Goal: Task Accomplishment & Management: Use online tool/utility

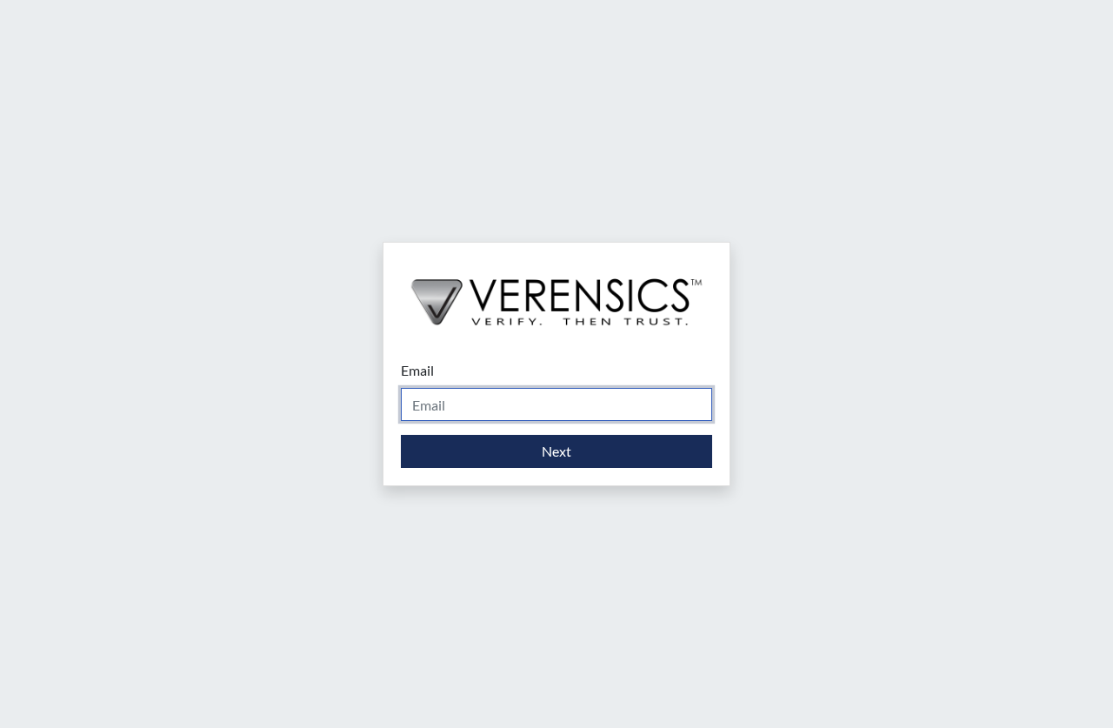
click at [479, 393] on input "Email" at bounding box center [556, 404] width 311 height 33
type input "[PERSON_NAME][EMAIL_ADDRESS][DOMAIN_NAME]"
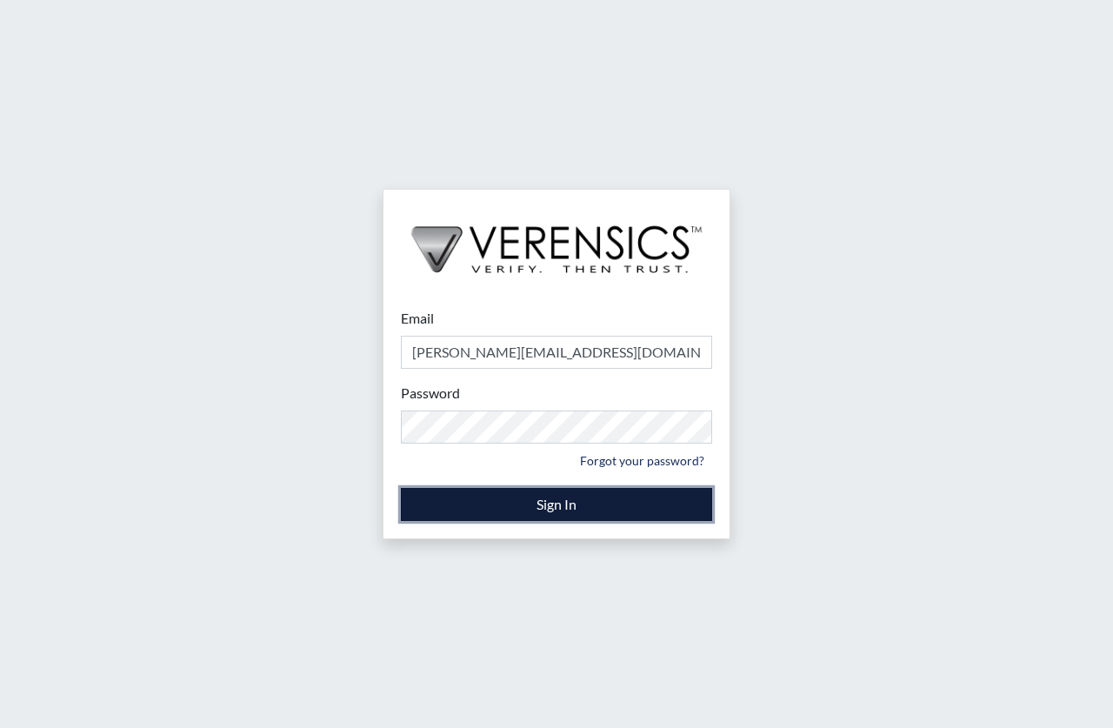
click at [616, 493] on button "Sign In" at bounding box center [556, 504] width 311 height 33
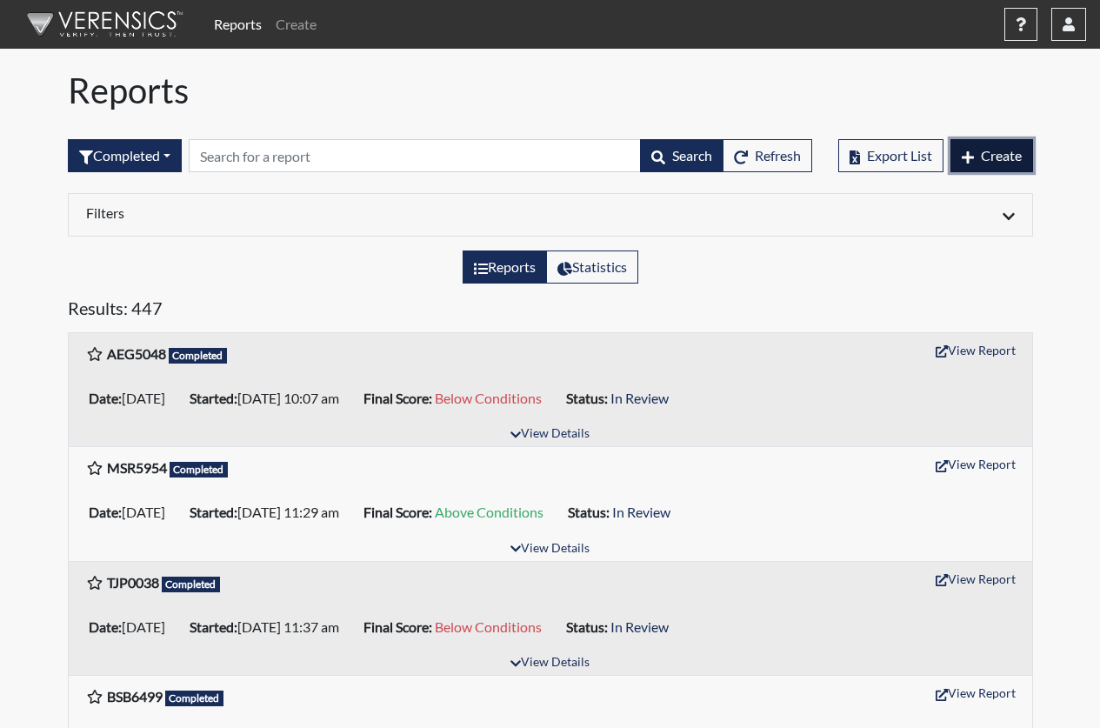
drag, startPoint x: 992, startPoint y: 157, endPoint x: 1009, endPoint y: 163, distance: 17.6
click at [1000, 162] on span "Create" at bounding box center [1001, 155] width 41 height 17
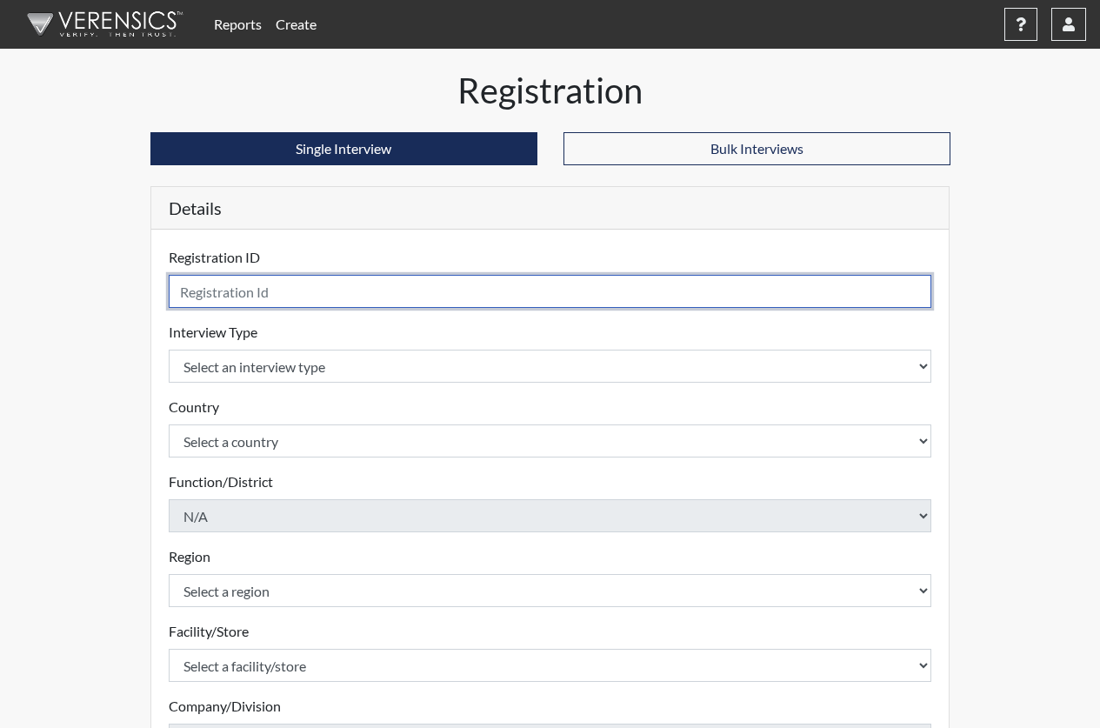
click at [327, 295] on input "text" at bounding box center [551, 291] width 764 height 33
type input "DLM4392"
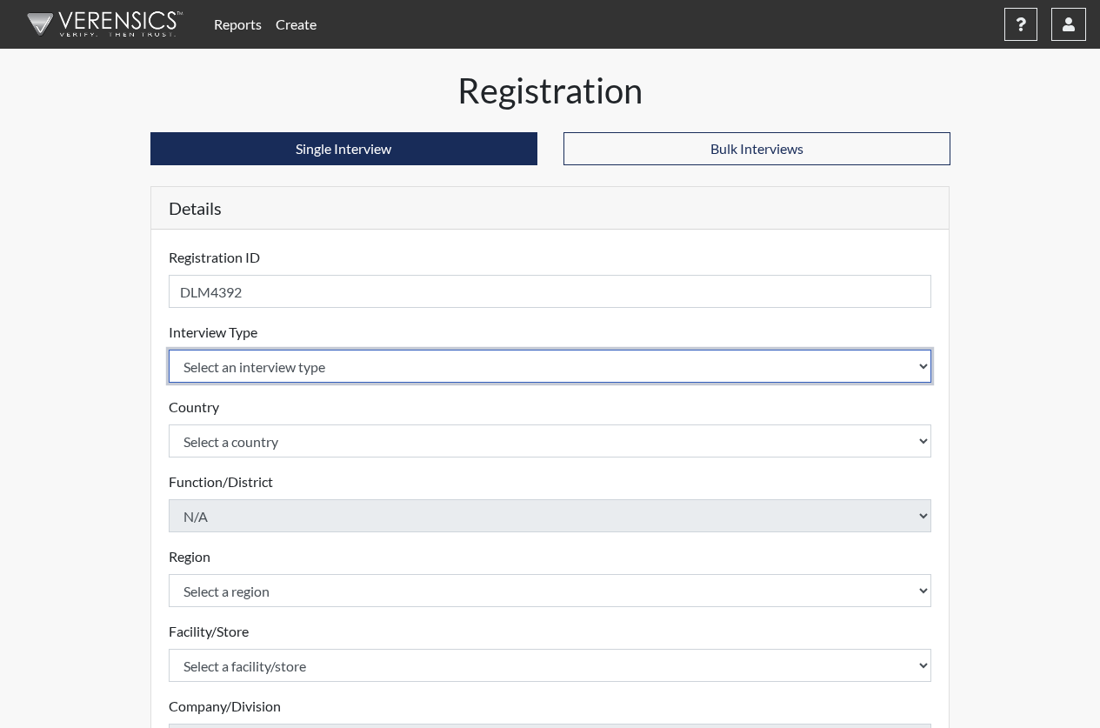
click at [386, 366] on select "Select an interview type Corrections Pre-Employment" at bounding box center [551, 366] width 764 height 33
select select "ff733e93-e1bf-11ea-9c9f-0eff0cf7eb8f"
click at [169, 350] on select "Select an interview type Corrections Pre-Employment" at bounding box center [551, 366] width 764 height 33
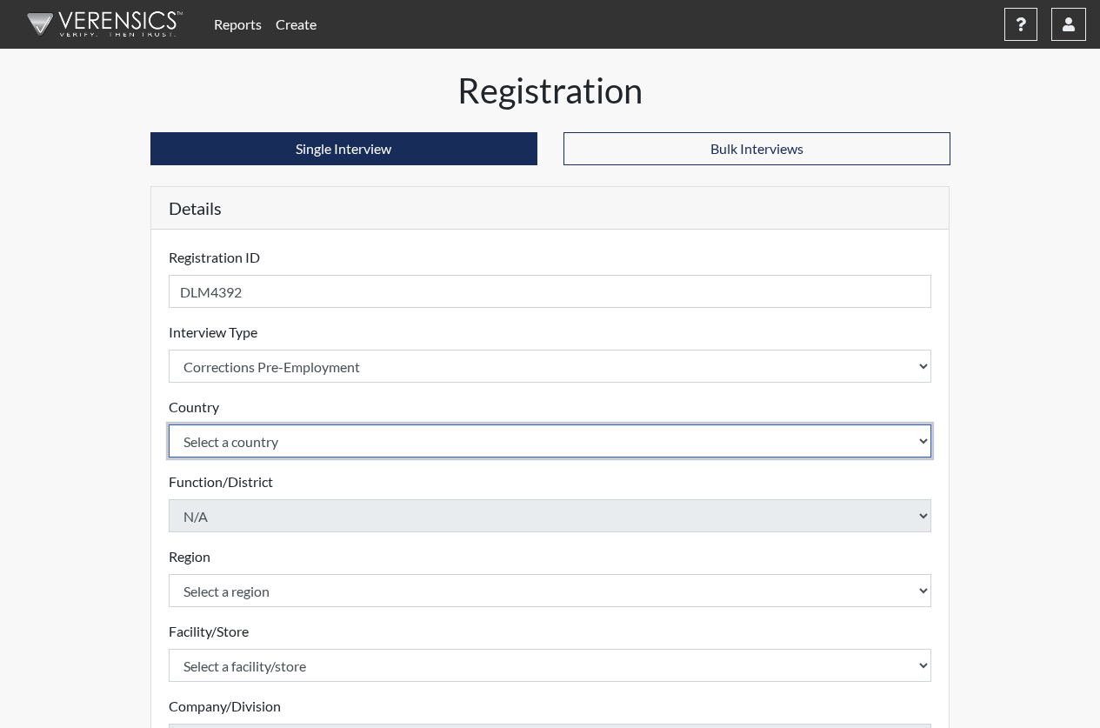
click at [287, 443] on select "Select a country [GEOGRAPHIC_DATA] [GEOGRAPHIC_DATA]" at bounding box center [551, 440] width 764 height 33
select select "united-states-of-[GEOGRAPHIC_DATA]"
click at [169, 424] on select "Select a country [GEOGRAPHIC_DATA] [GEOGRAPHIC_DATA]" at bounding box center [551, 440] width 764 height 33
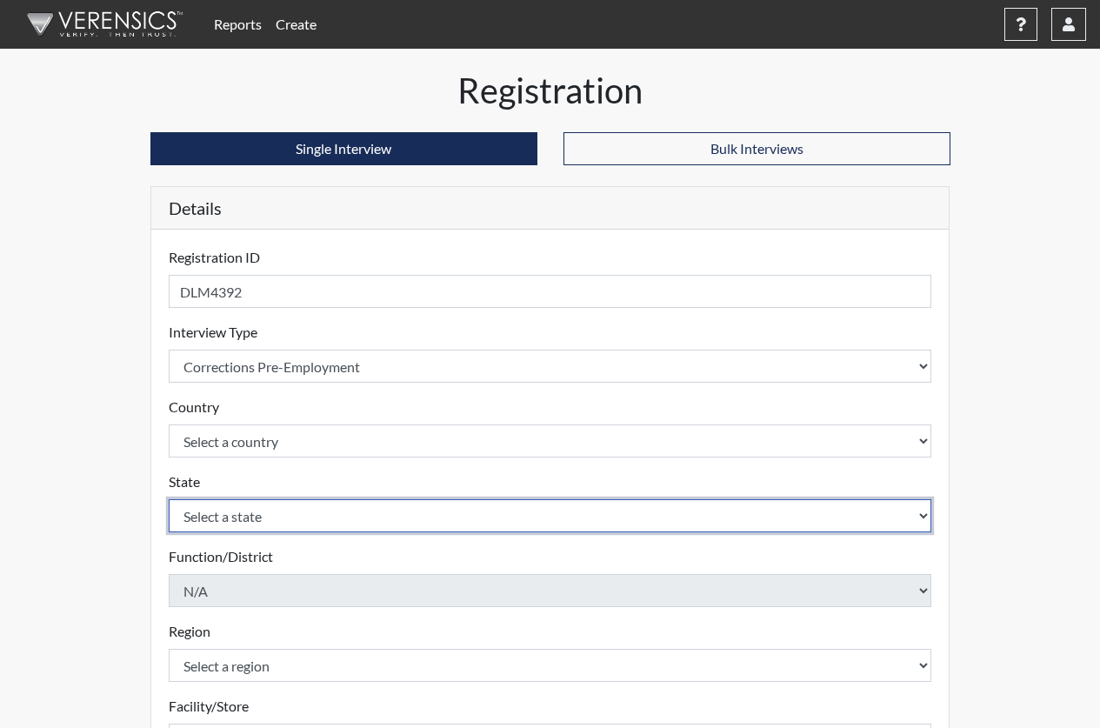
click at [250, 515] on select "Select a state [US_STATE] [US_STATE] [US_STATE] [US_STATE] [US_STATE] [US_STATE…" at bounding box center [551, 515] width 764 height 33
select select "GA"
click at [169, 499] on select "Select a state [US_STATE] [US_STATE] [US_STATE] [US_STATE] [US_STATE] [US_STATE…" at bounding box center [551, 515] width 764 height 33
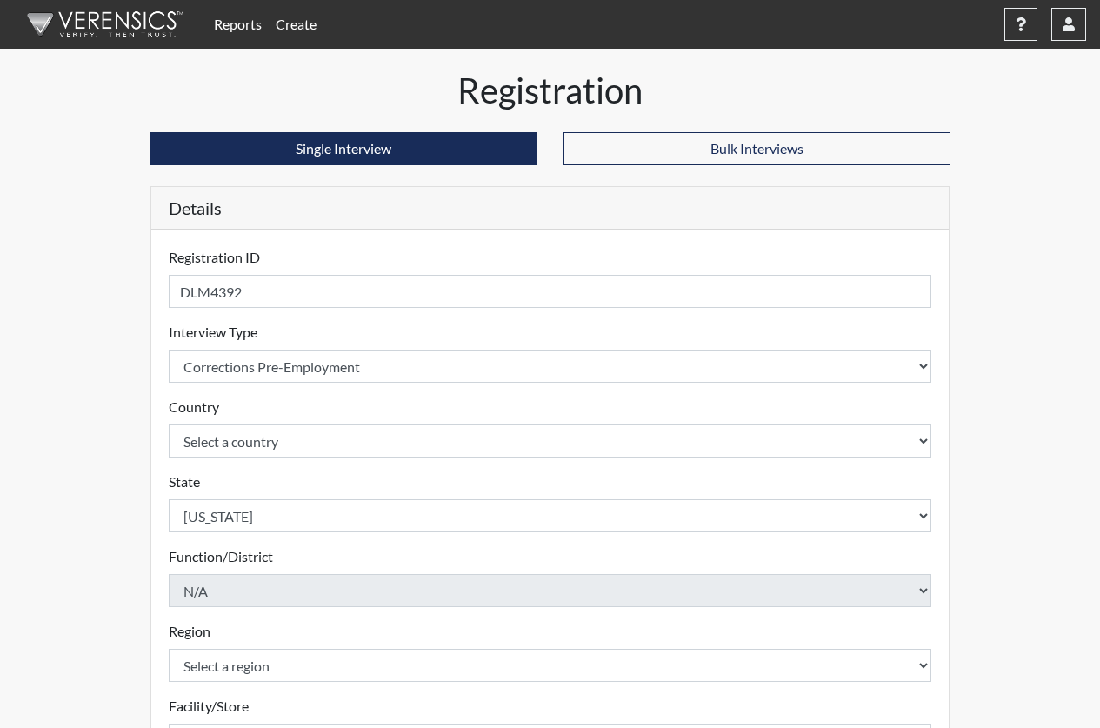
click at [1022, 403] on div "Registration Single Interview Bulk Interviews Details Registration ID DLM4392 P…" at bounding box center [550, 562] width 991 height 984
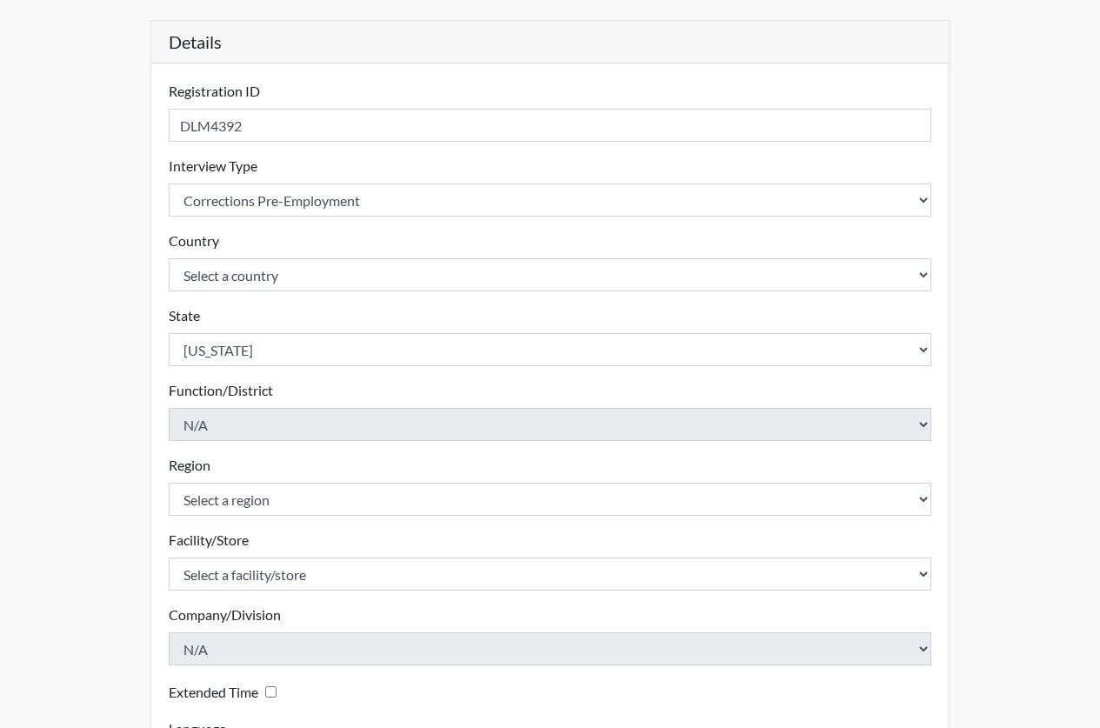
scroll to position [174, 0]
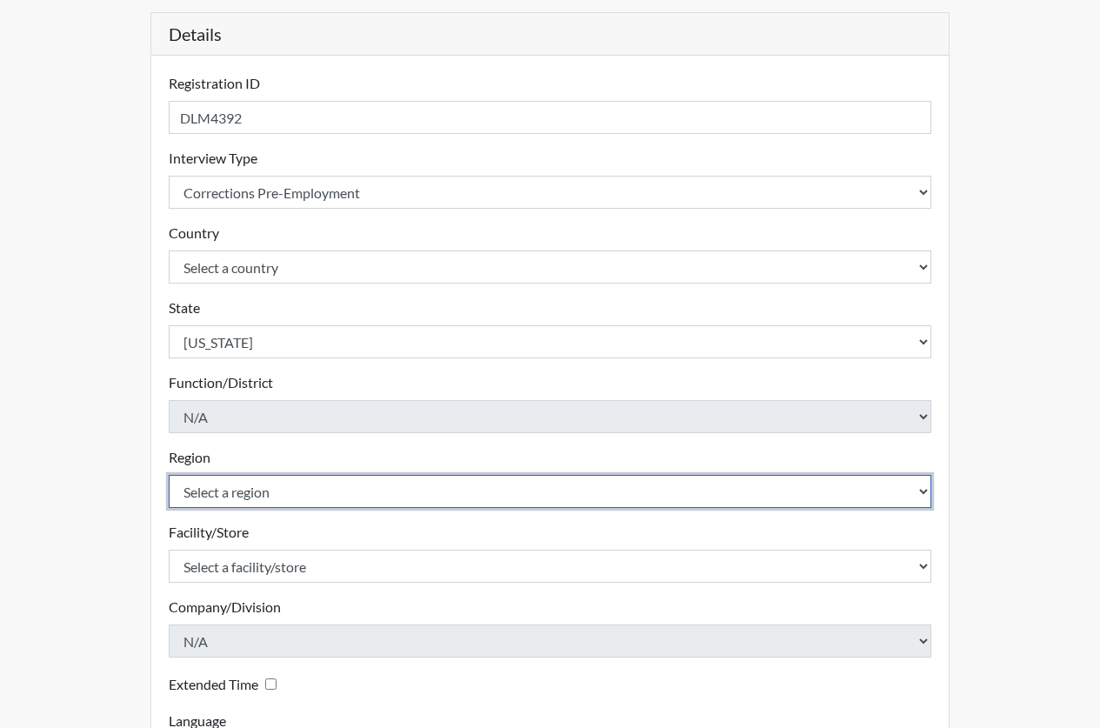
click at [379, 497] on select "Select a region [GEOGRAPHIC_DATA]" at bounding box center [551, 491] width 764 height 33
select select "8bdab1f8-09d2-48bf-ae6d-f2dae3084107"
click at [169, 475] on select "Select a region [GEOGRAPHIC_DATA]" at bounding box center [551, 491] width 764 height 33
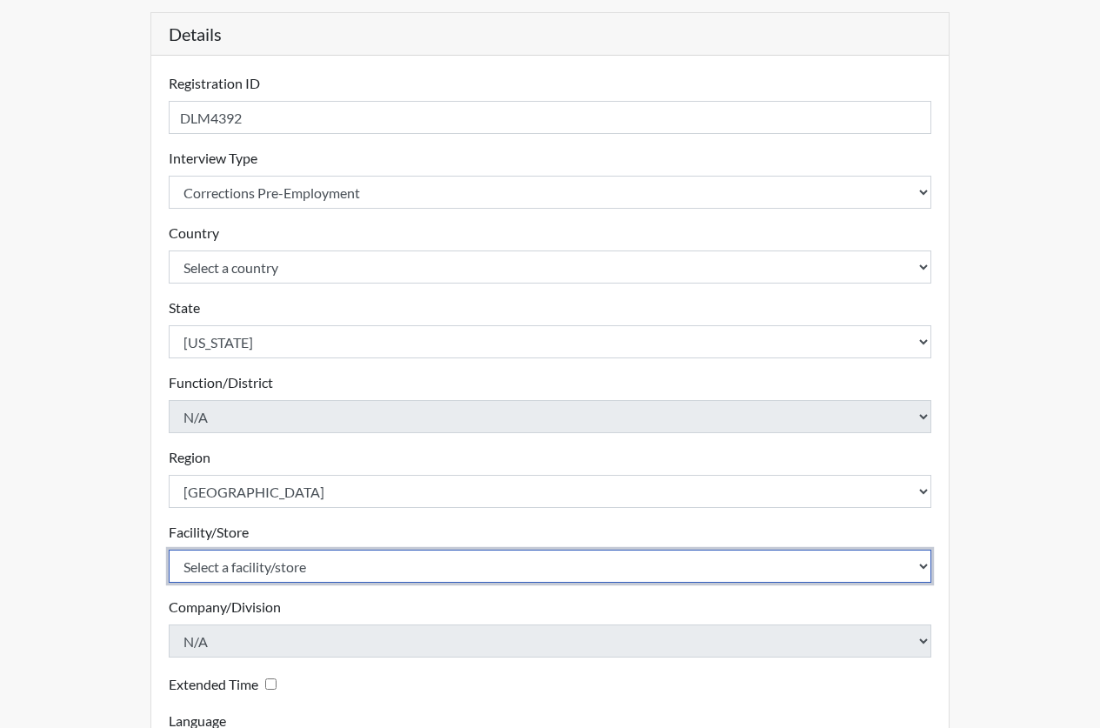
click at [348, 579] on select "Select a facility/store [PERSON_NAME]" at bounding box center [551, 566] width 764 height 33
select select "bcfceb28-1b88-452b-bb93-1e952c28694e"
click at [169, 550] on select "Select a facility/store [PERSON_NAME]" at bounding box center [551, 566] width 764 height 33
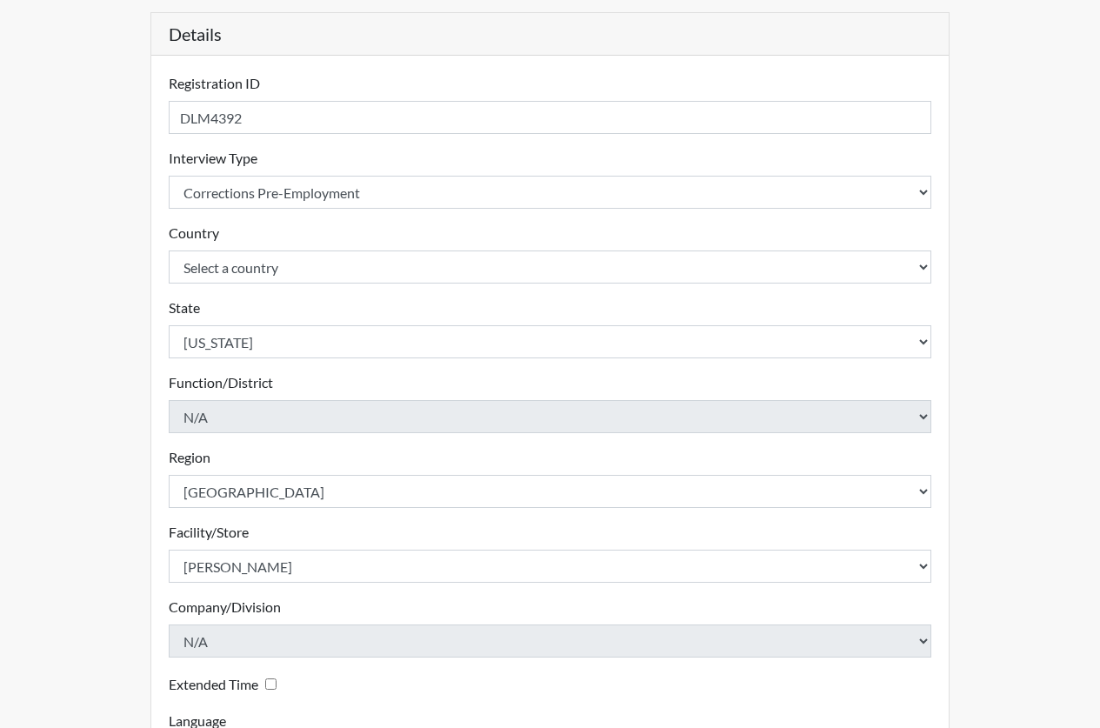
click at [994, 409] on div "Registration Single Interview Bulk Interviews Details Registration ID DLM4392 P…" at bounding box center [550, 388] width 991 height 984
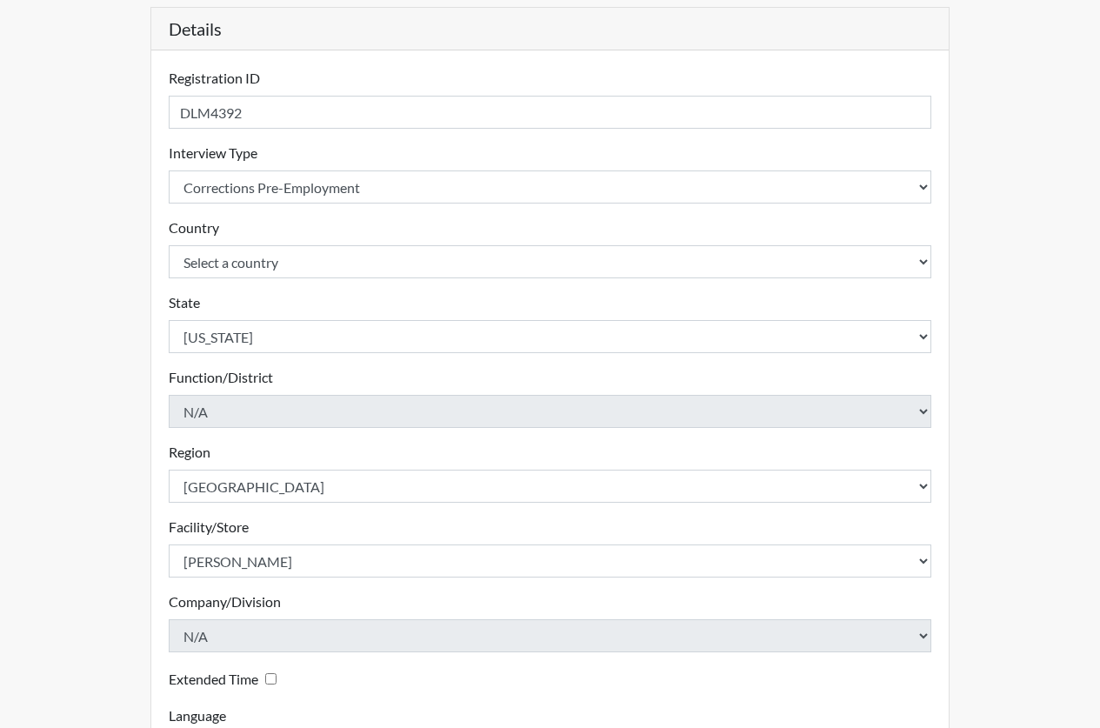
scroll to position [325, 0]
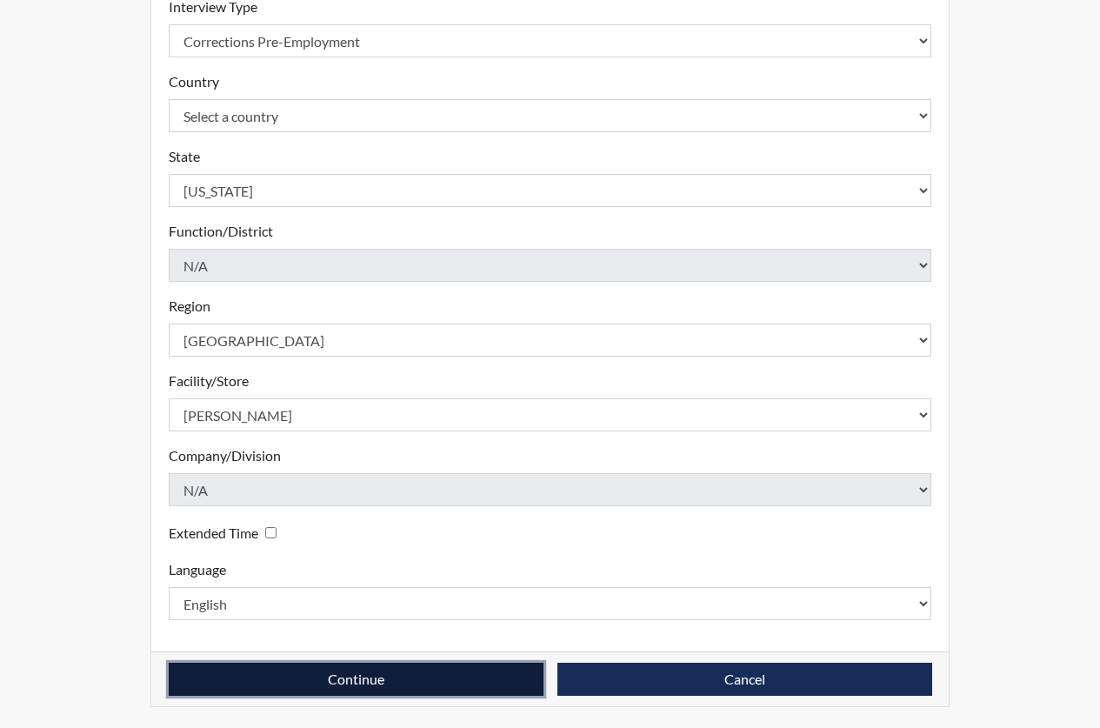
click at [457, 674] on button "Continue" at bounding box center [356, 679] width 375 height 33
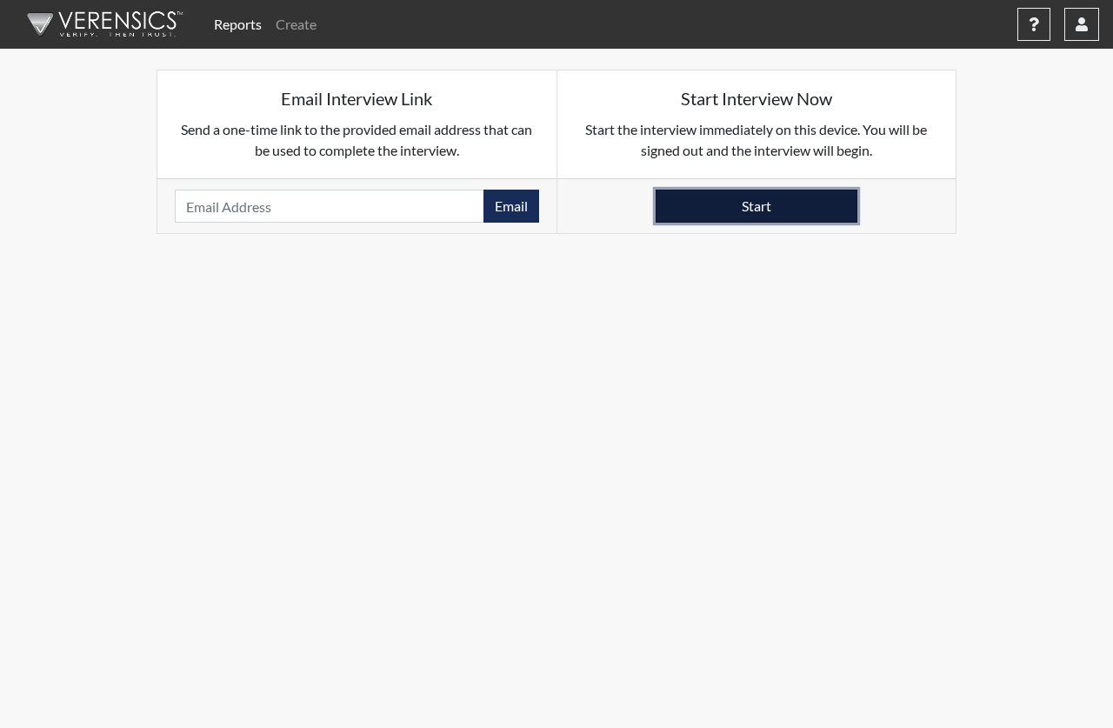
click at [748, 197] on button "Start" at bounding box center [757, 206] width 202 height 33
